Goal: Download file/media

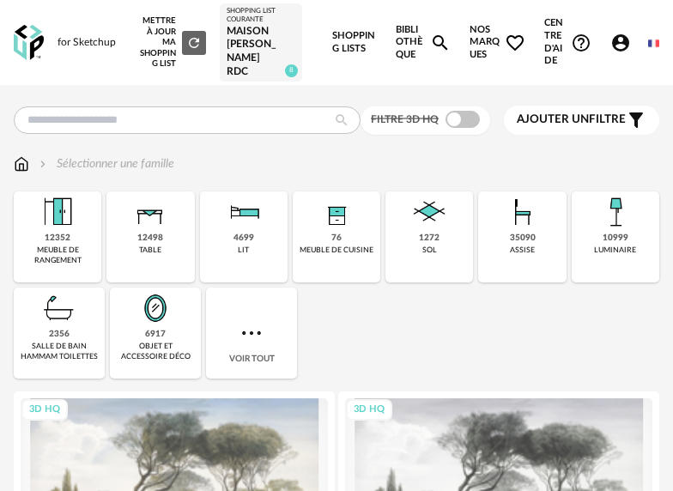
click at [251, 44] on div "Maison [PERSON_NAME] RDC" at bounding box center [261, 51] width 69 height 53
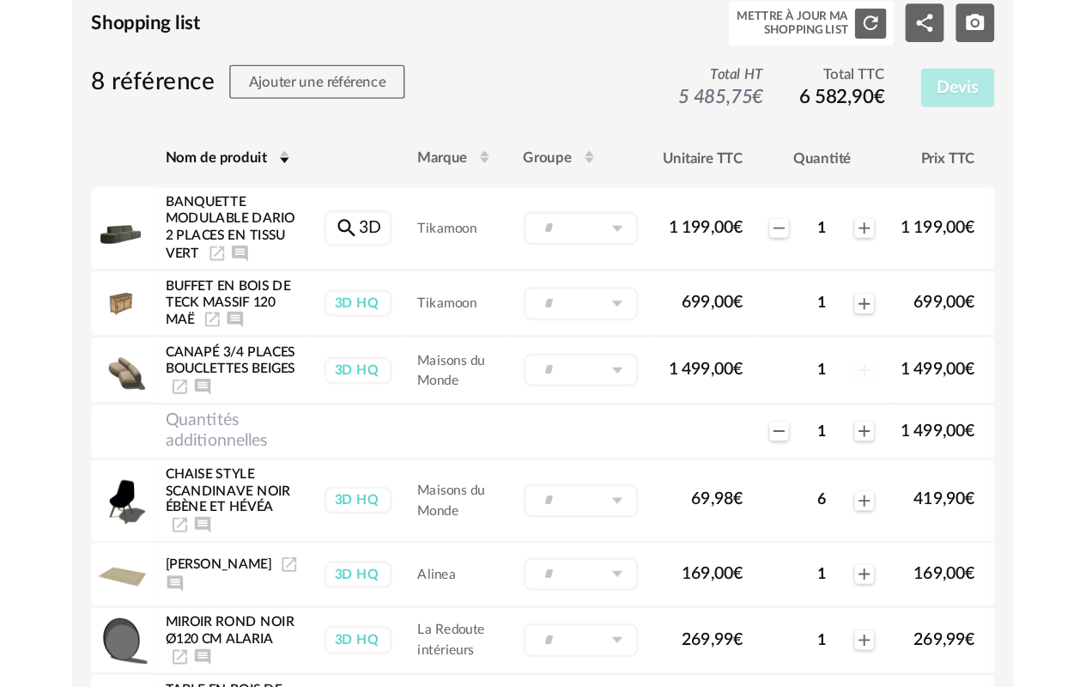
scroll to position [128, 0]
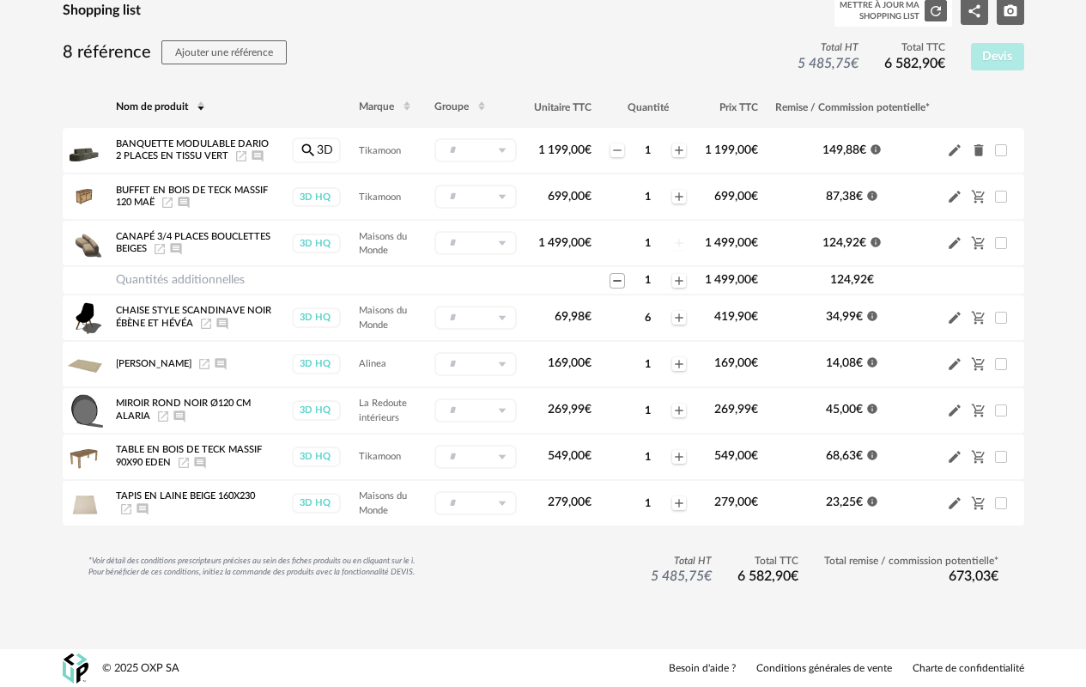
click at [618, 275] on icon "Minus icon" at bounding box center [617, 281] width 14 height 14
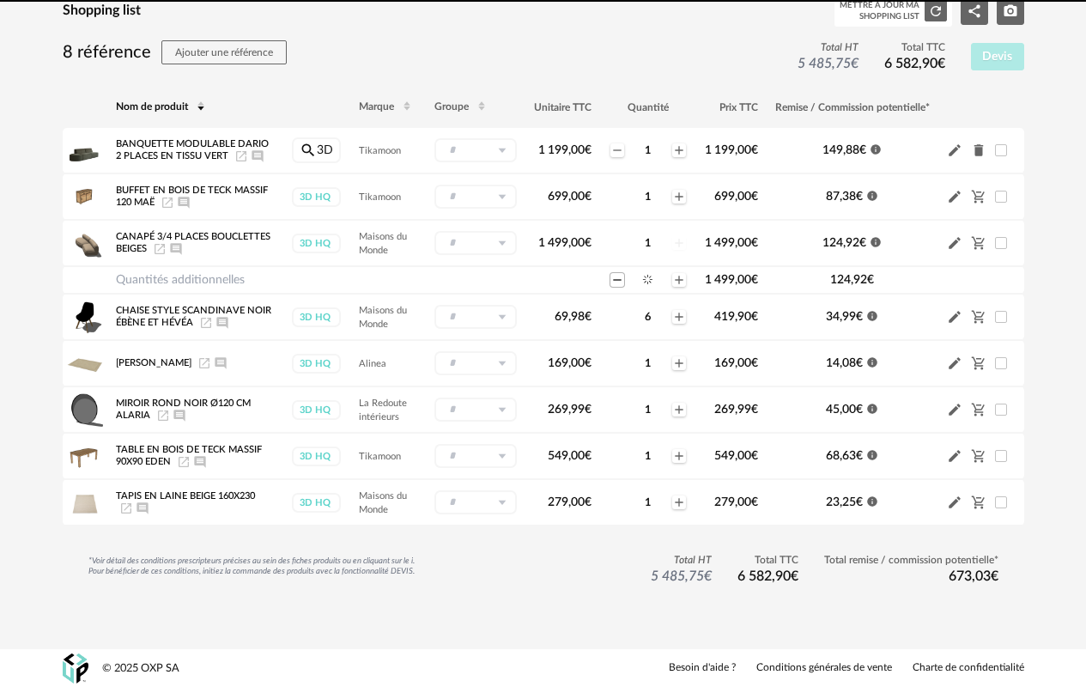
scroll to position [100, 0]
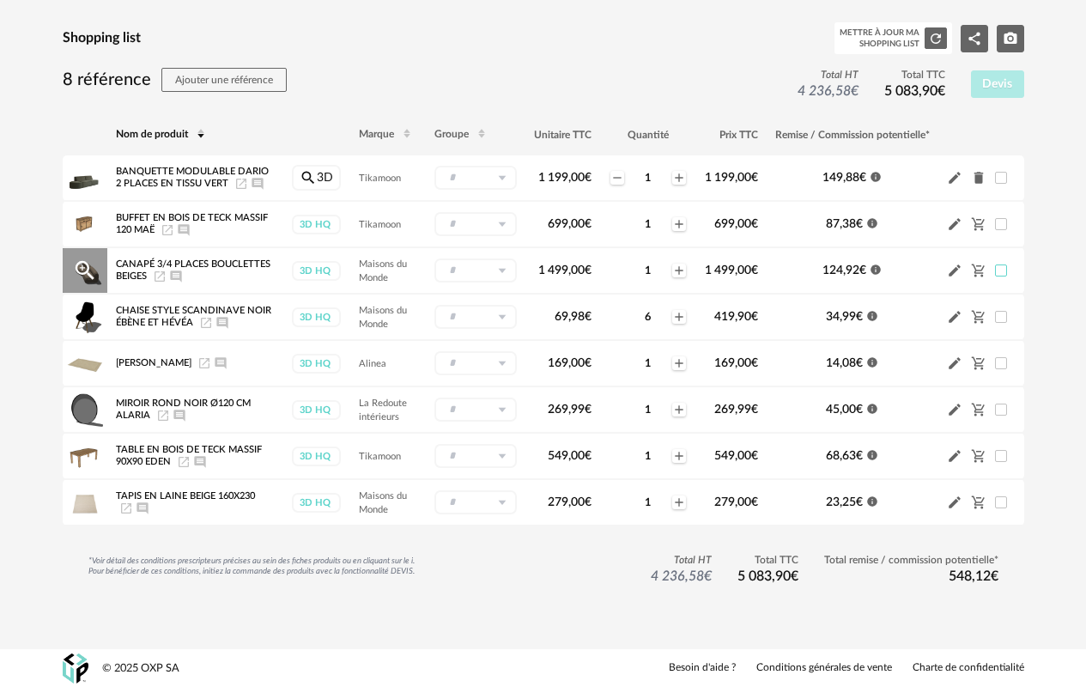
click at [672, 272] on span at bounding box center [1001, 270] width 12 height 12
click at [672, 274] on span at bounding box center [1001, 270] width 12 height 12
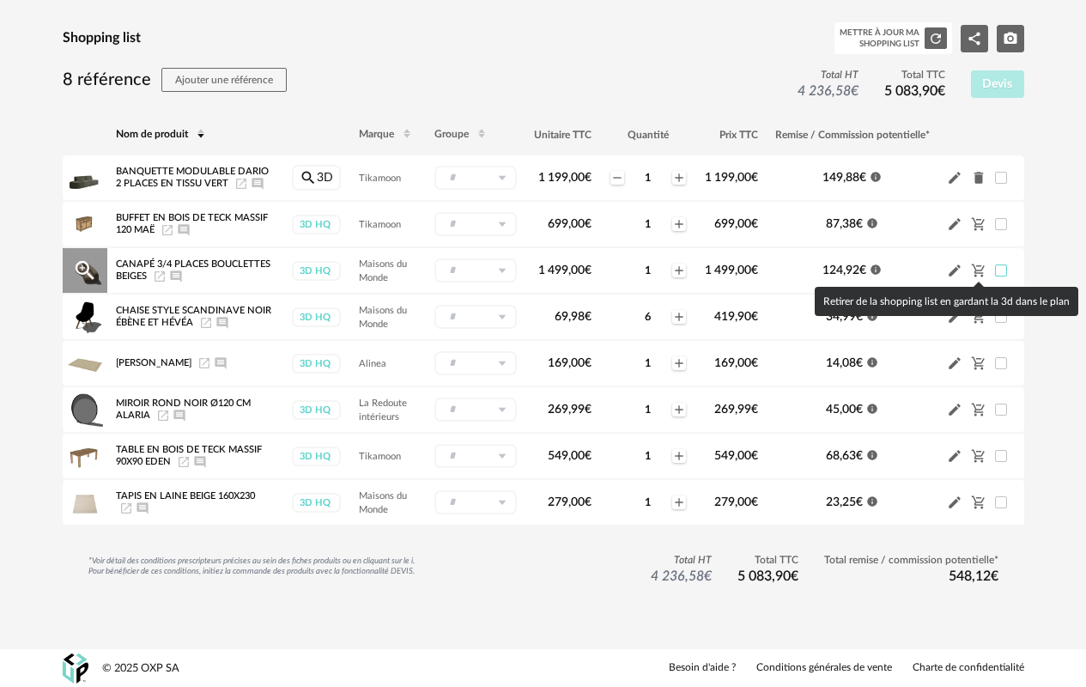
click at [672, 271] on icon "Cart Minus icon" at bounding box center [978, 270] width 15 height 15
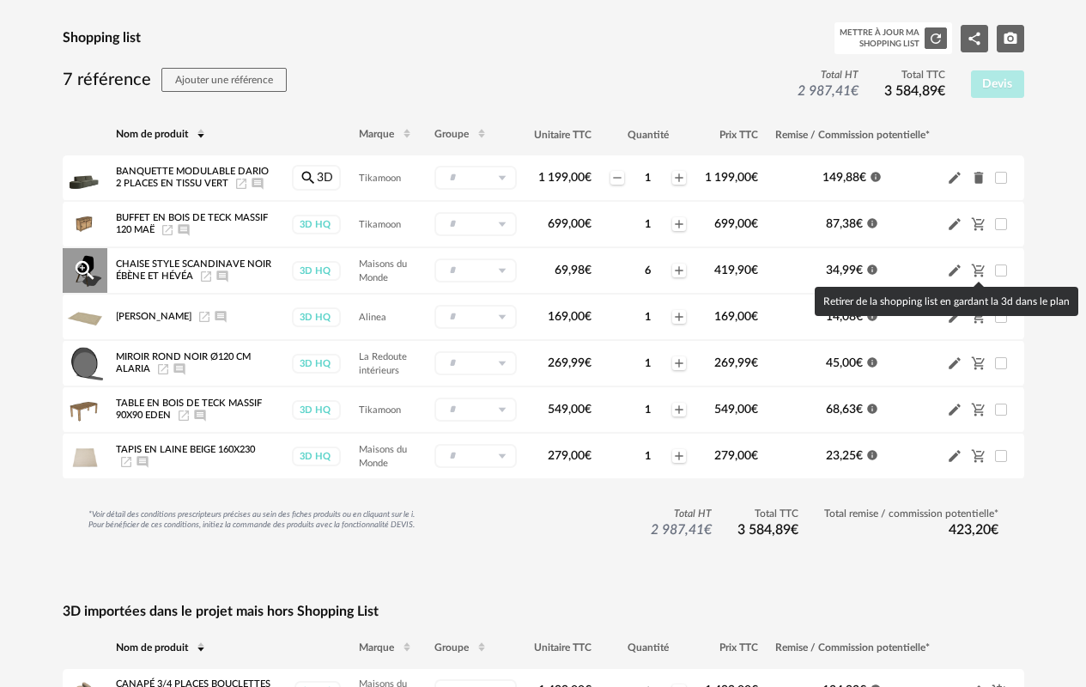
click at [672, 269] on icon "Cart Minus icon" at bounding box center [977, 270] width 13 height 13
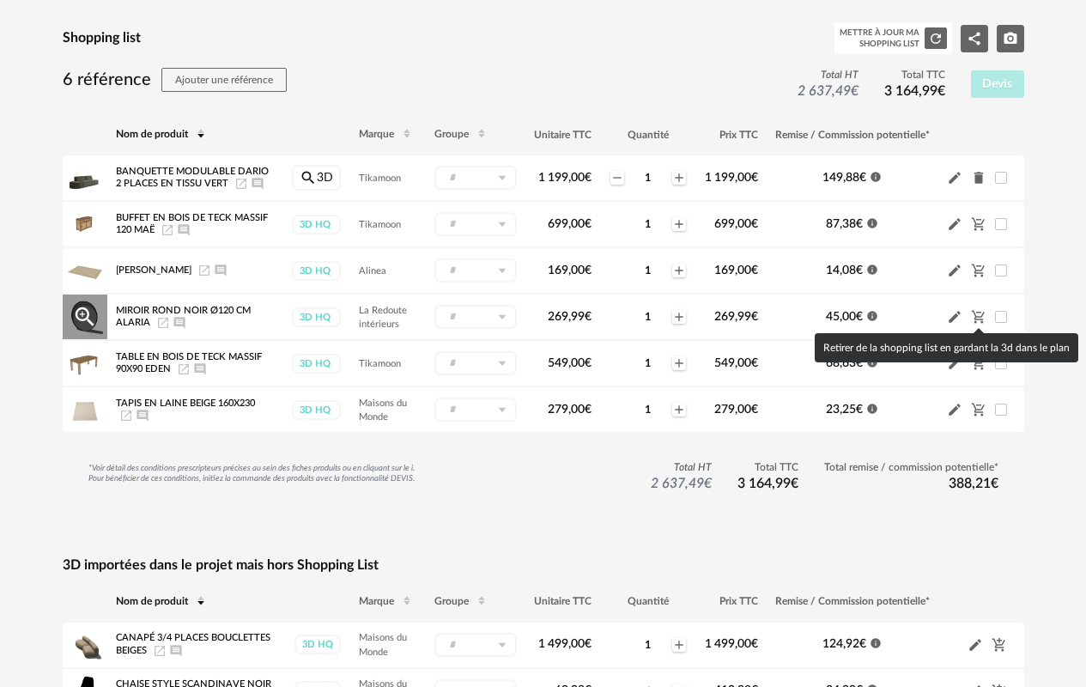
click at [672, 314] on icon "Cart Minus icon" at bounding box center [978, 316] width 15 height 15
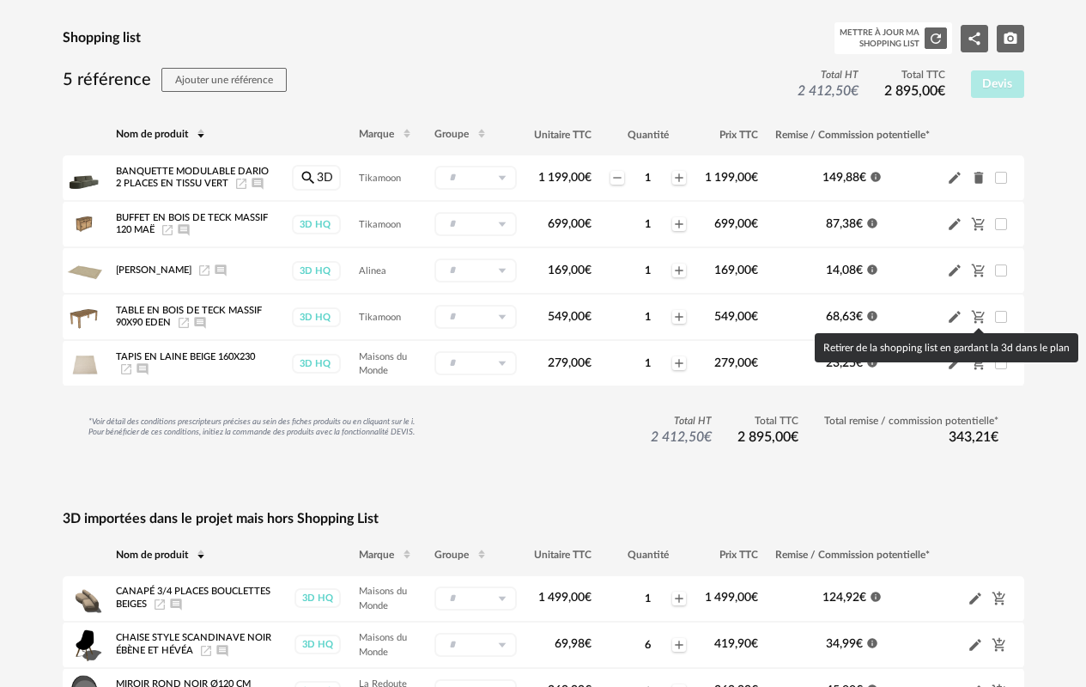
click at [672, 314] on icon "Cart Minus icon" at bounding box center [978, 316] width 15 height 15
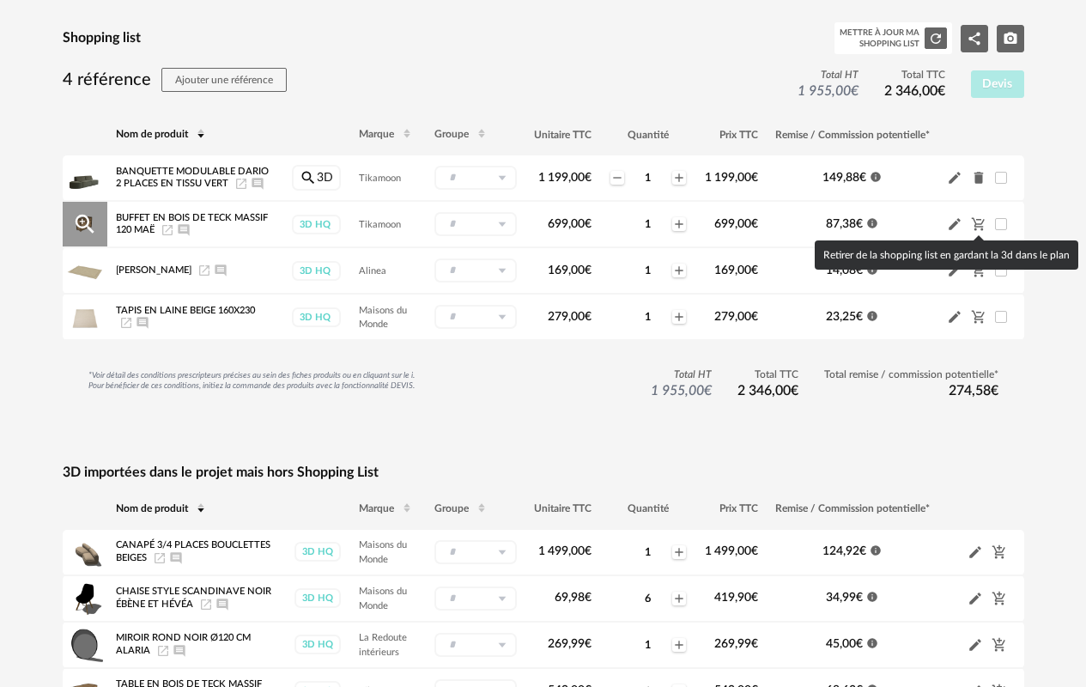
click at [672, 226] on icon "Cart Minus icon" at bounding box center [978, 223] width 15 height 15
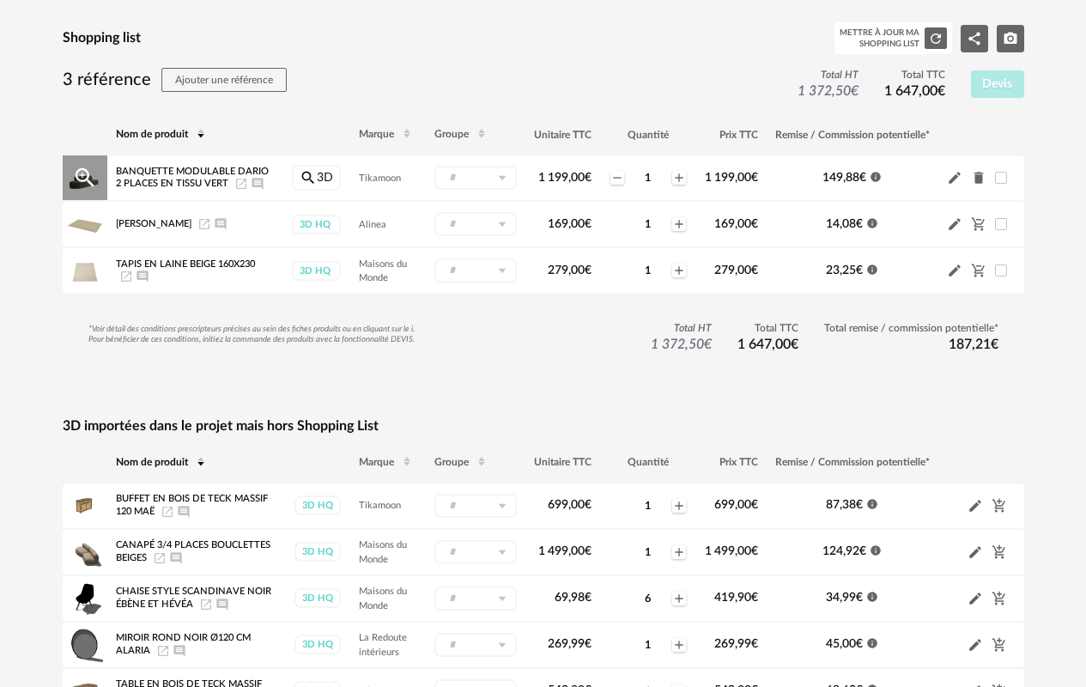
click at [239, 183] on icon "Launch icon" at bounding box center [241, 184] width 10 height 10
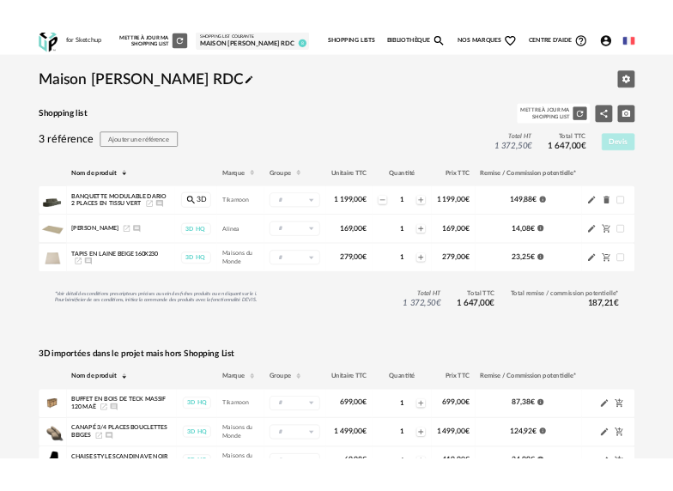
scroll to position [0, 0]
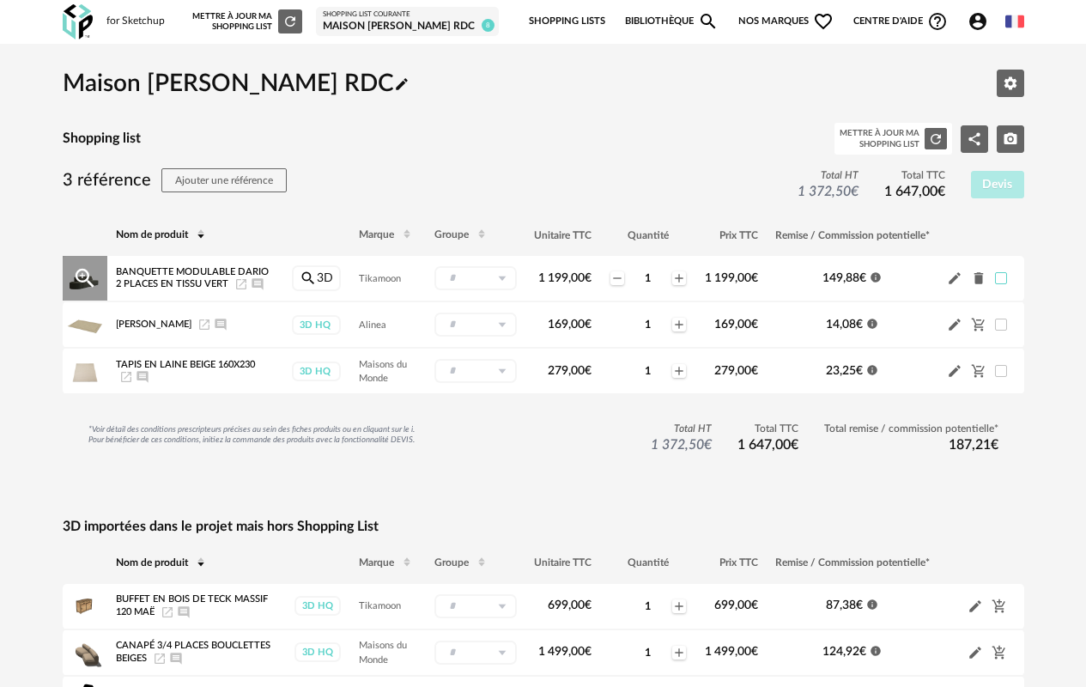
click at [672, 275] on span at bounding box center [1001, 278] width 12 height 12
click at [672, 276] on span at bounding box center [1001, 278] width 12 height 12
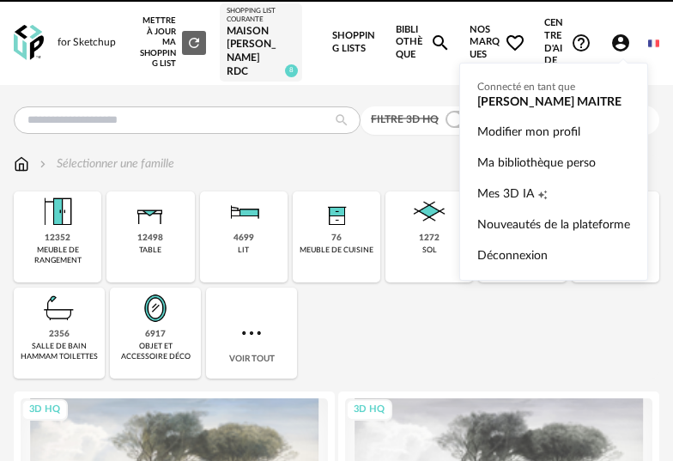
click at [618, 42] on icon "Account Circle icon" at bounding box center [620, 42] width 17 height 17
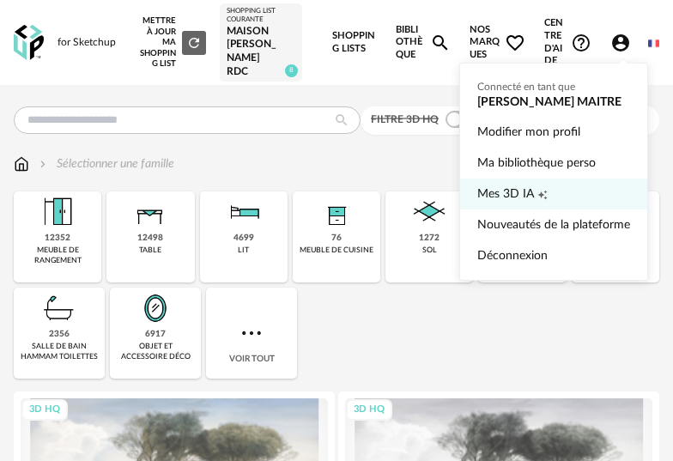
click at [516, 200] on span "Mes 3D IA" at bounding box center [505, 194] width 57 height 31
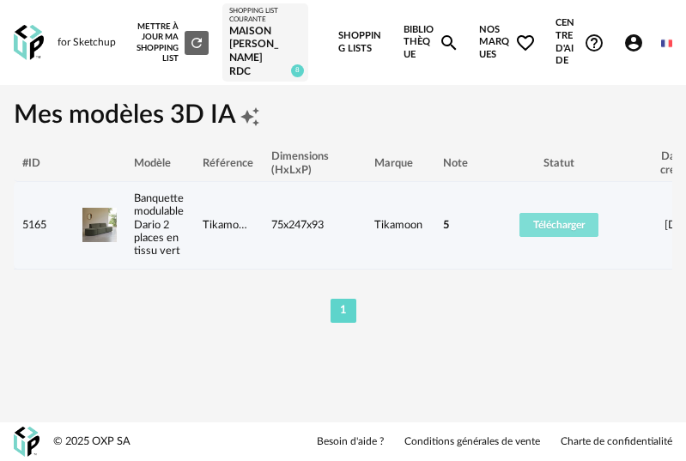
click at [585, 230] on button "Télécharger" at bounding box center [558, 225] width 79 height 24
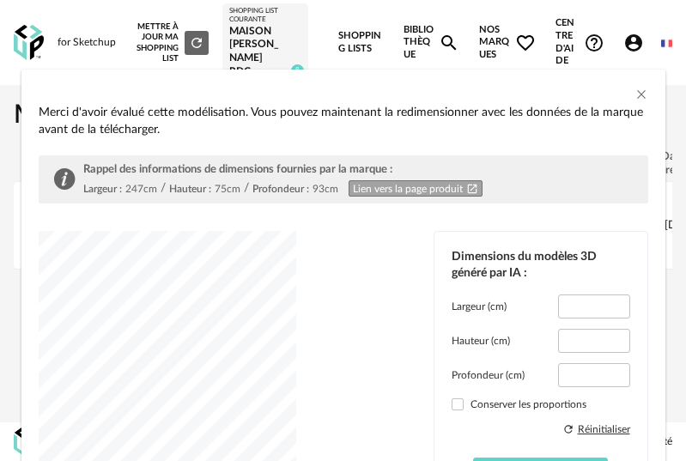
type input "*****"
type input "****"
click at [451, 408] on span "dialog" at bounding box center [457, 404] width 12 height 12
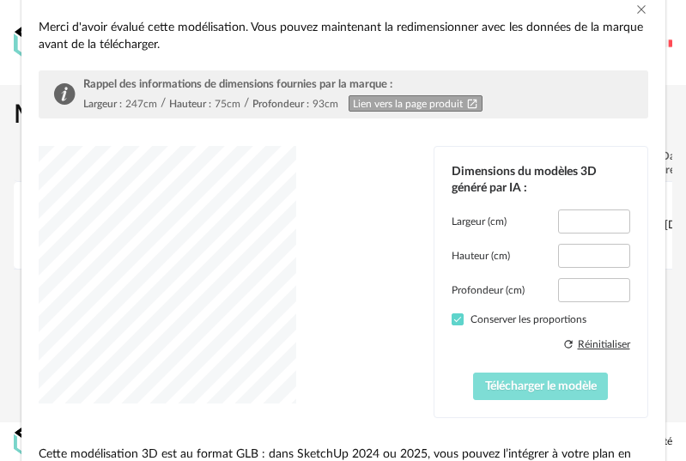
scroll to position [86, 0]
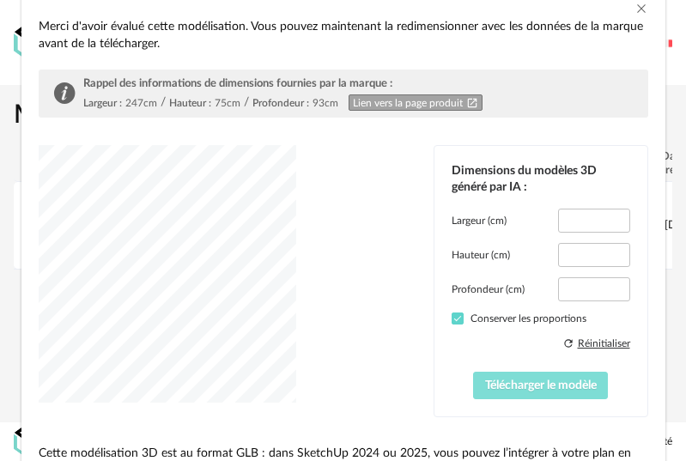
click at [569, 389] on span "Télécharger le modèle" at bounding box center [541, 385] width 112 height 12
